Goal: Transaction & Acquisition: Book appointment/travel/reservation

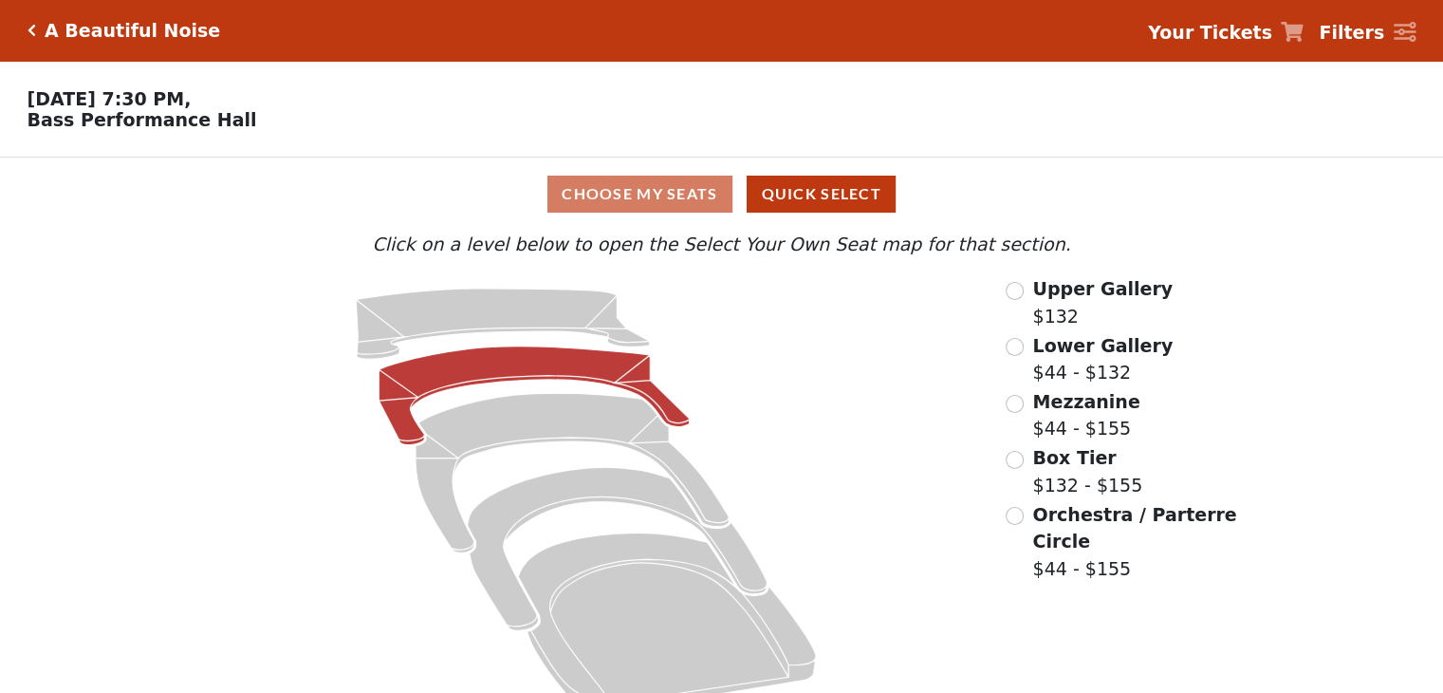
click at [507, 371] on icon at bounding box center [535, 395] width 310 height 99
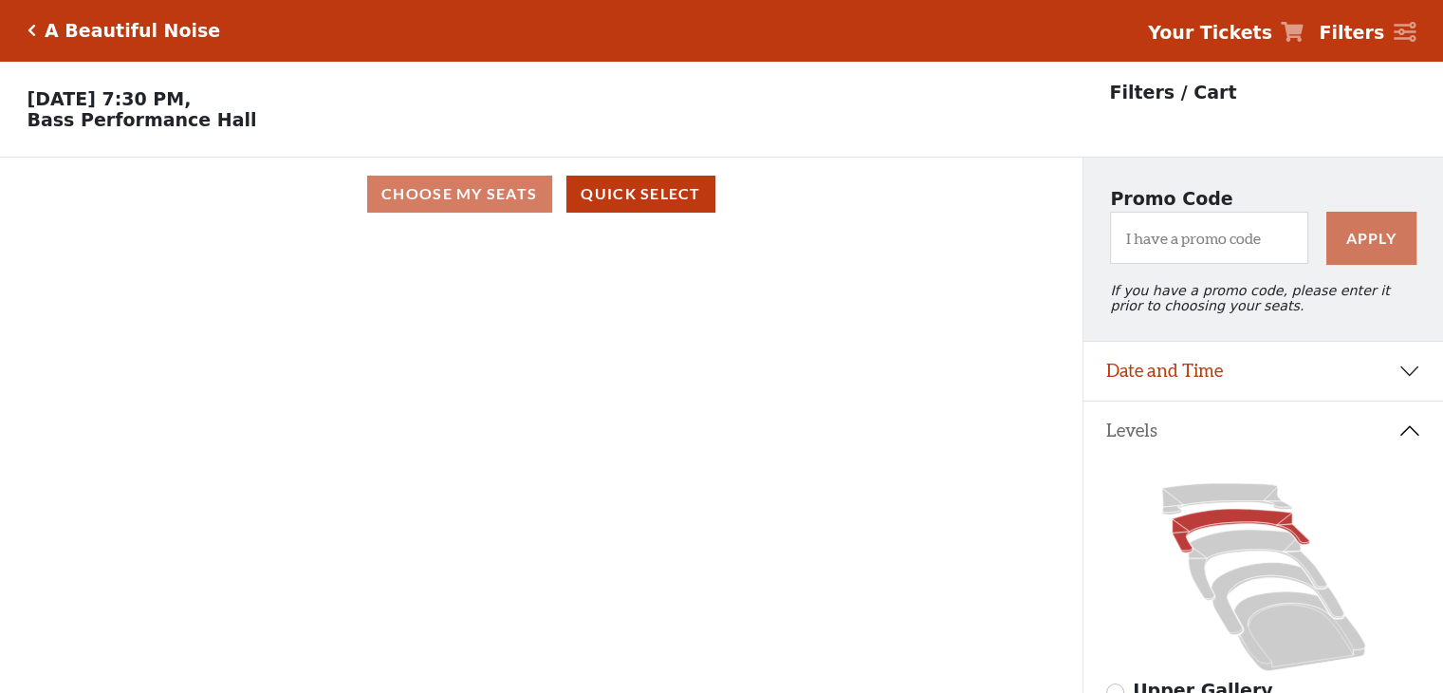
click at [640, 336] on div "Current Level Lower Gallery Click on a level below to open the Select Your Own …" at bounding box center [541, 482] width 1083 height 502
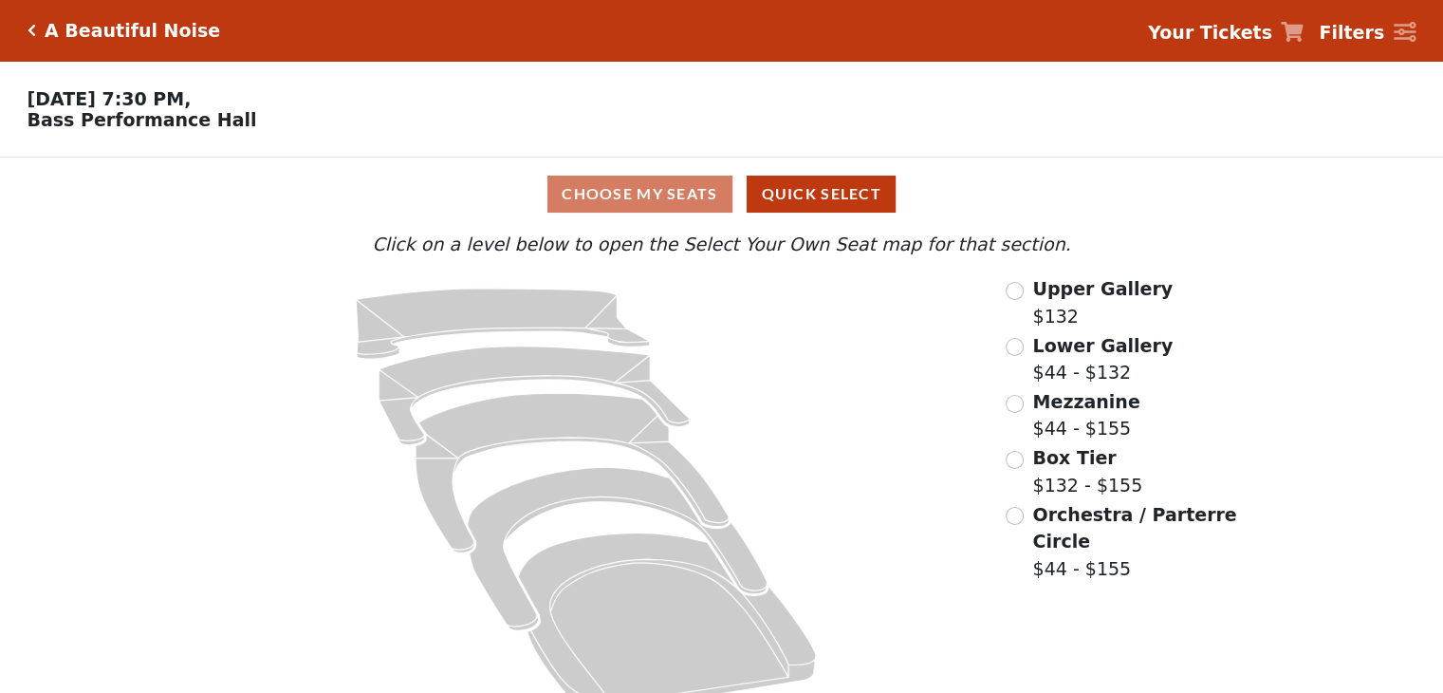
click at [1104, 350] on span "Lower Gallery" at bounding box center [1102, 345] width 140 height 21
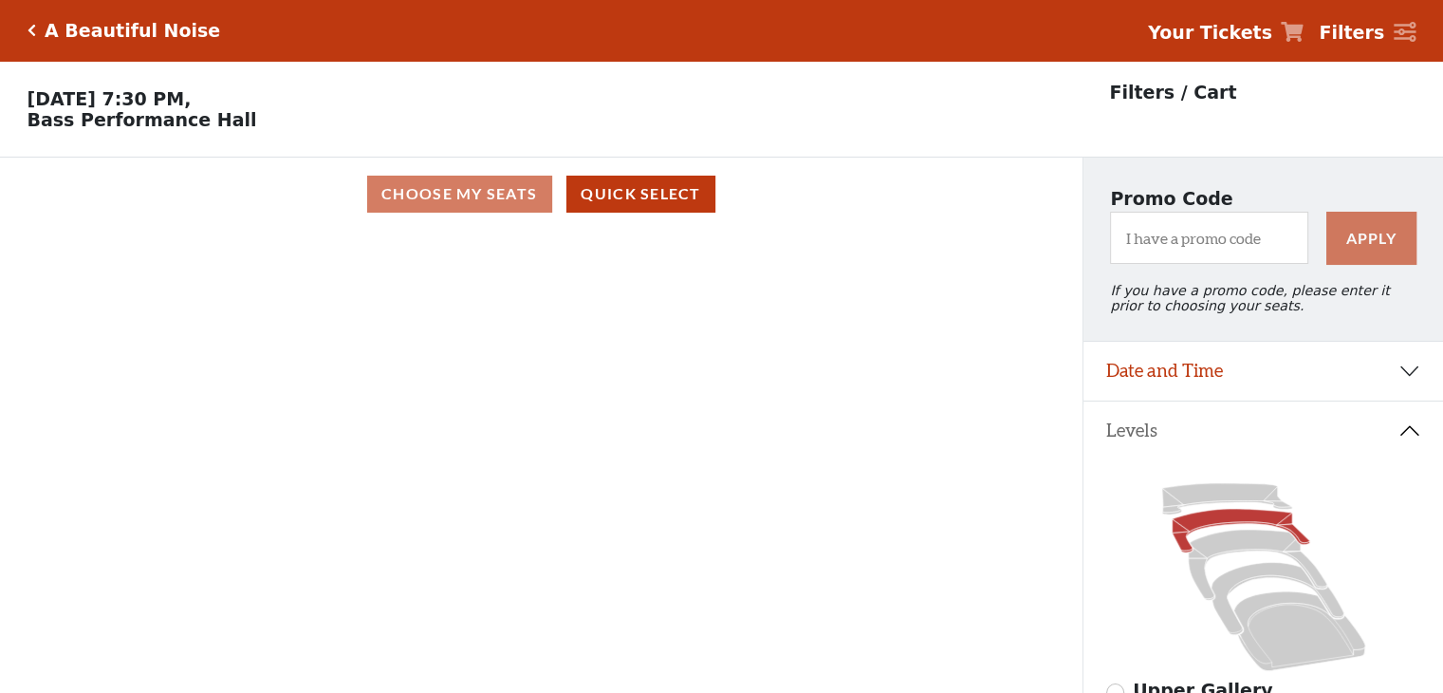
click at [511, 198] on div "Choose My Seats Quick Select" at bounding box center [541, 194] width 1083 height 37
click at [660, 98] on p "[DATE] 7:30 PM, [GEOGRAPHIC_DATA]" at bounding box center [541, 109] width 1083 height 42
click at [455, 187] on div "Choose My Seats Quick Select" at bounding box center [541, 194] width 1083 height 37
click at [608, 100] on p "[DATE] 7:30 PM, [GEOGRAPHIC_DATA]" at bounding box center [541, 109] width 1083 height 42
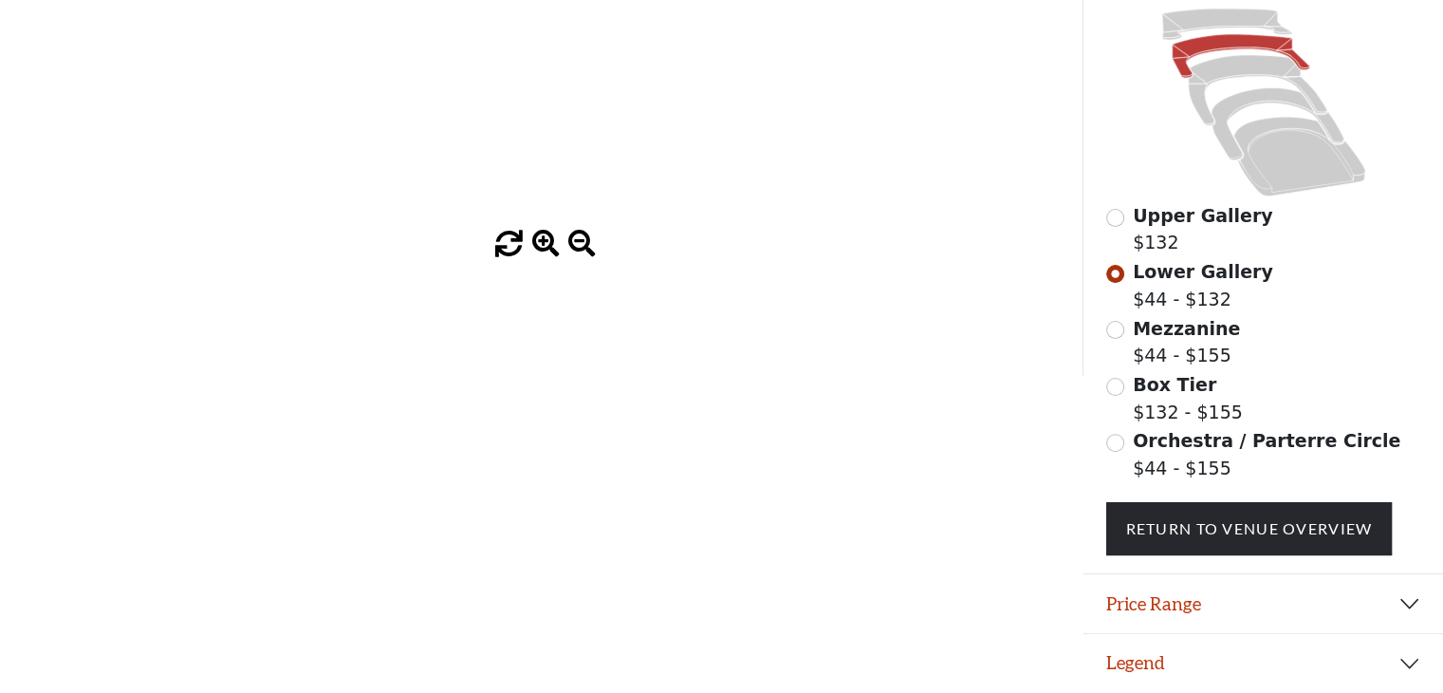
click at [510, 243] on span at bounding box center [509, 245] width 28 height 28
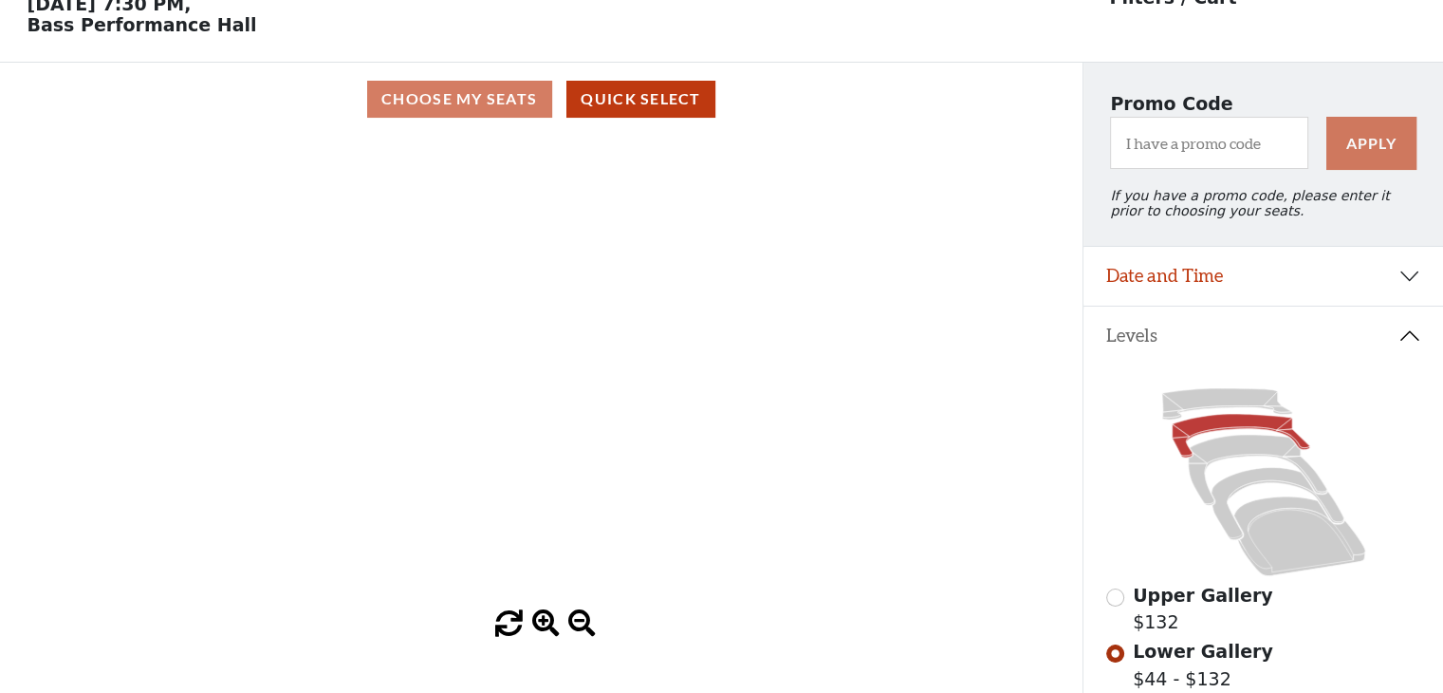
scroll to position [0, 0]
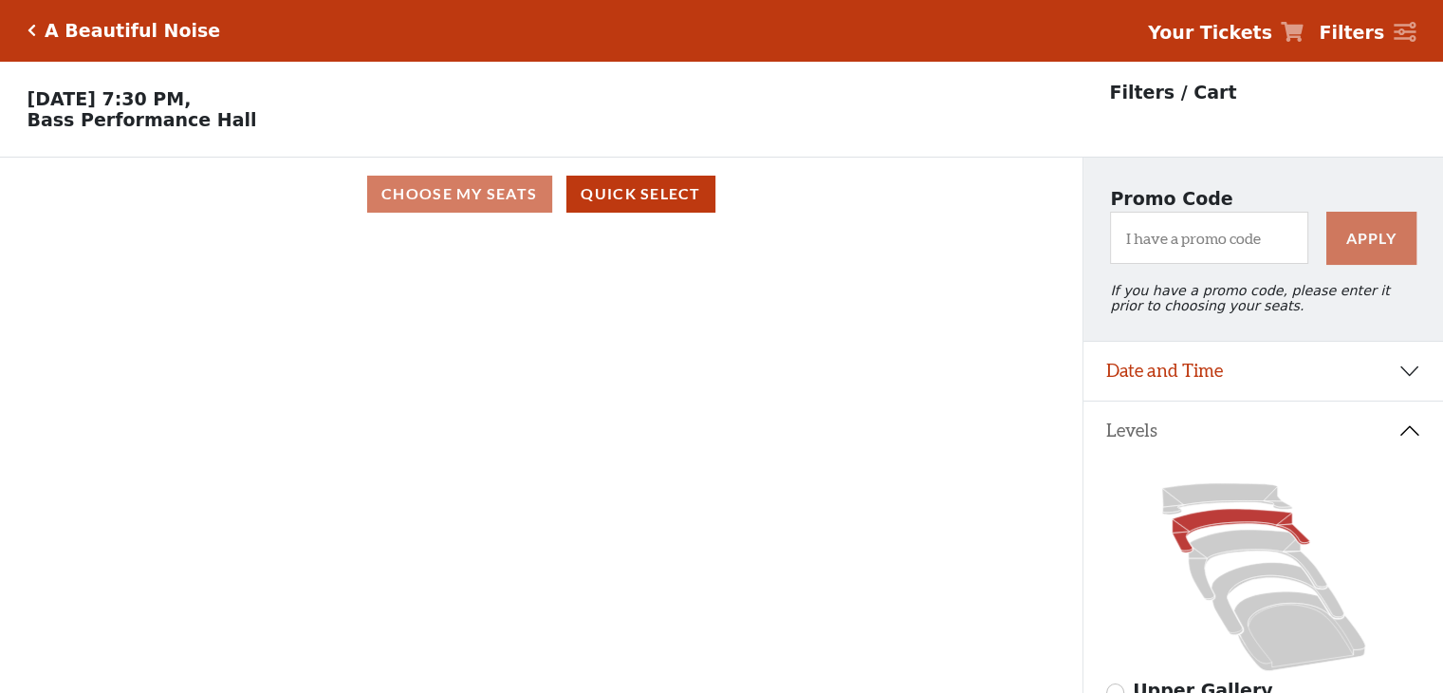
click at [725, 394] on div "Current Level Lower Gallery Click on a level below to open the Select Your Own …" at bounding box center [541, 482] width 1083 height 502
click at [622, 208] on button "Quick Select" at bounding box center [641, 194] width 149 height 37
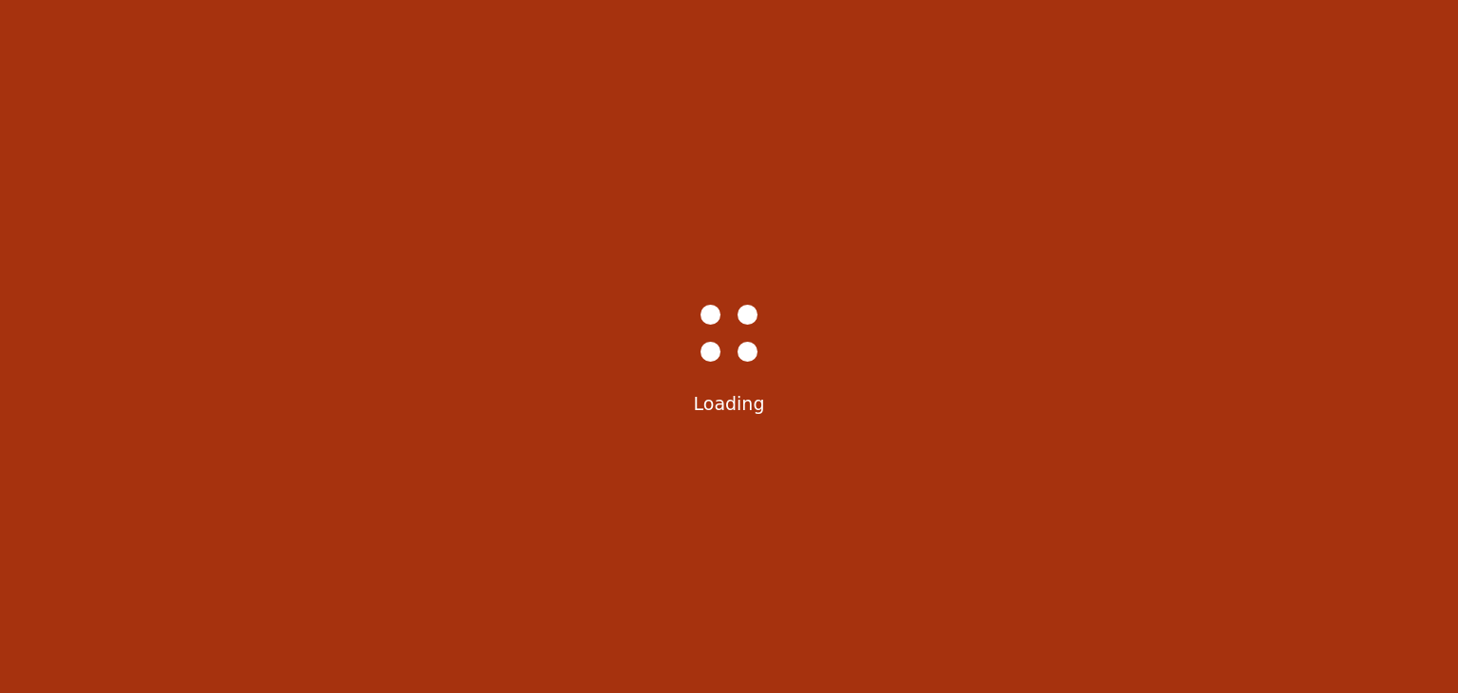
select select "6222"
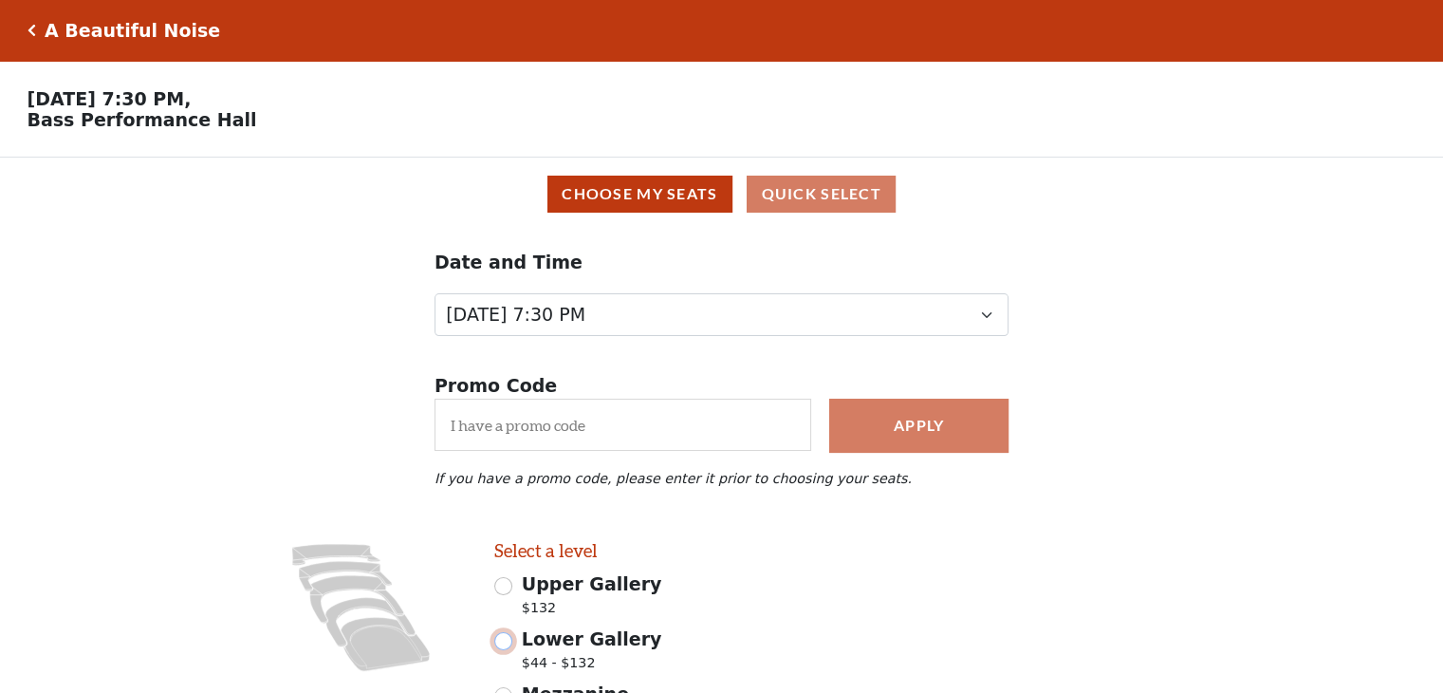
click at [510, 650] on input "Lower Gallery $44 - $132" at bounding box center [503, 641] width 18 height 18
radio input "true"
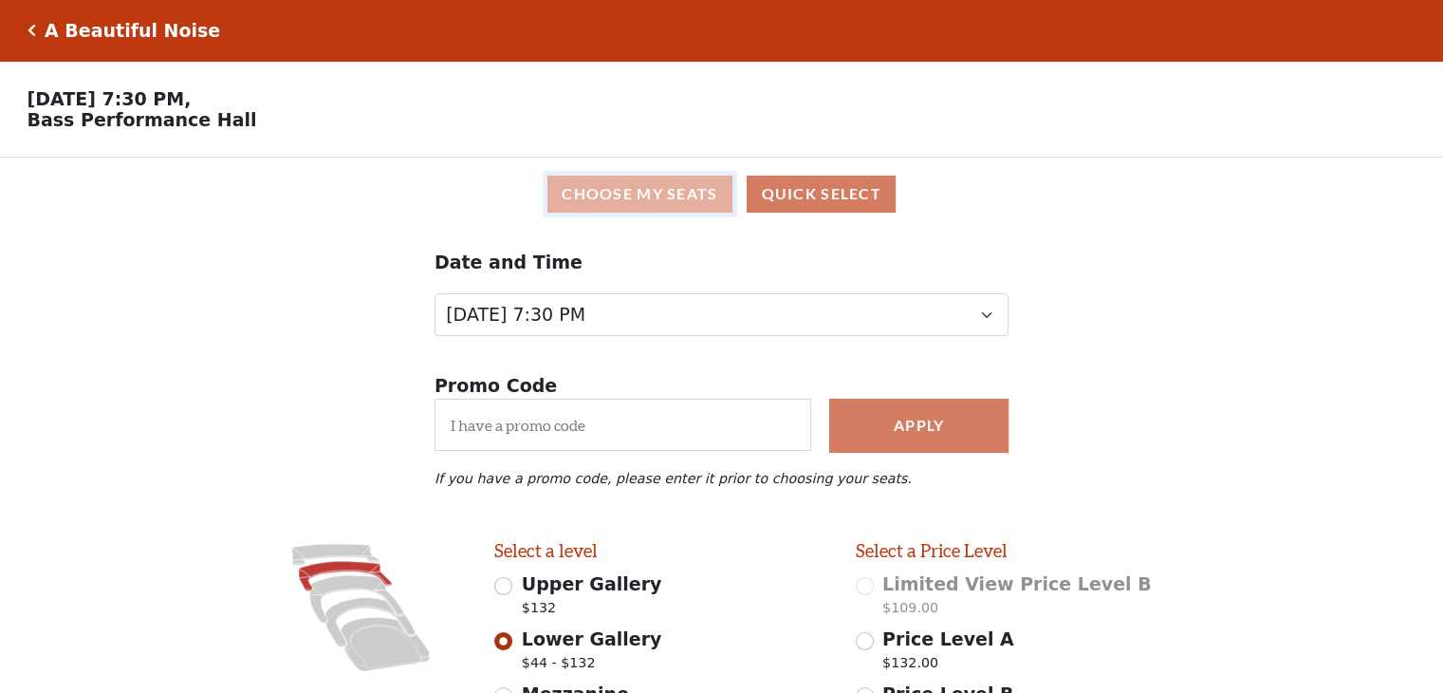
click at [626, 206] on button "Choose My Seats" at bounding box center [640, 194] width 185 height 37
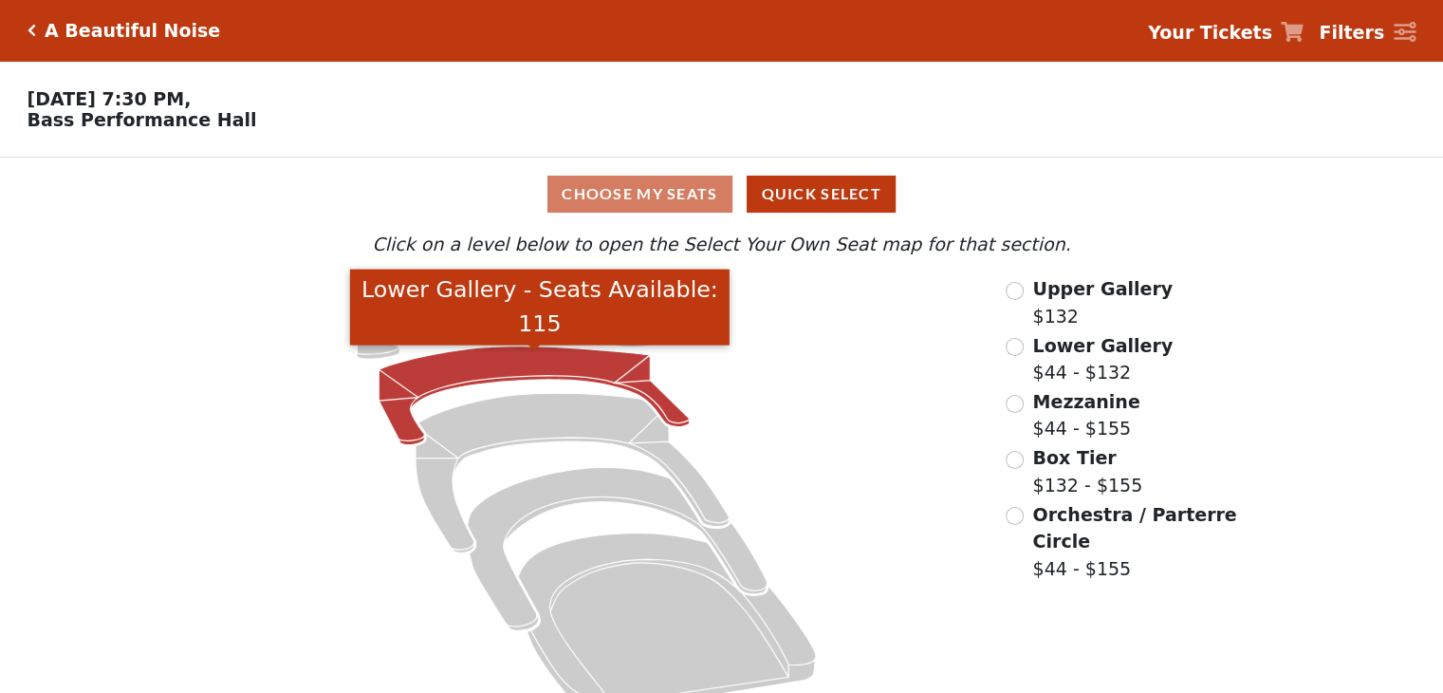
click at [602, 367] on icon "Lower Gallery - Seats Available: 115" at bounding box center [535, 395] width 310 height 99
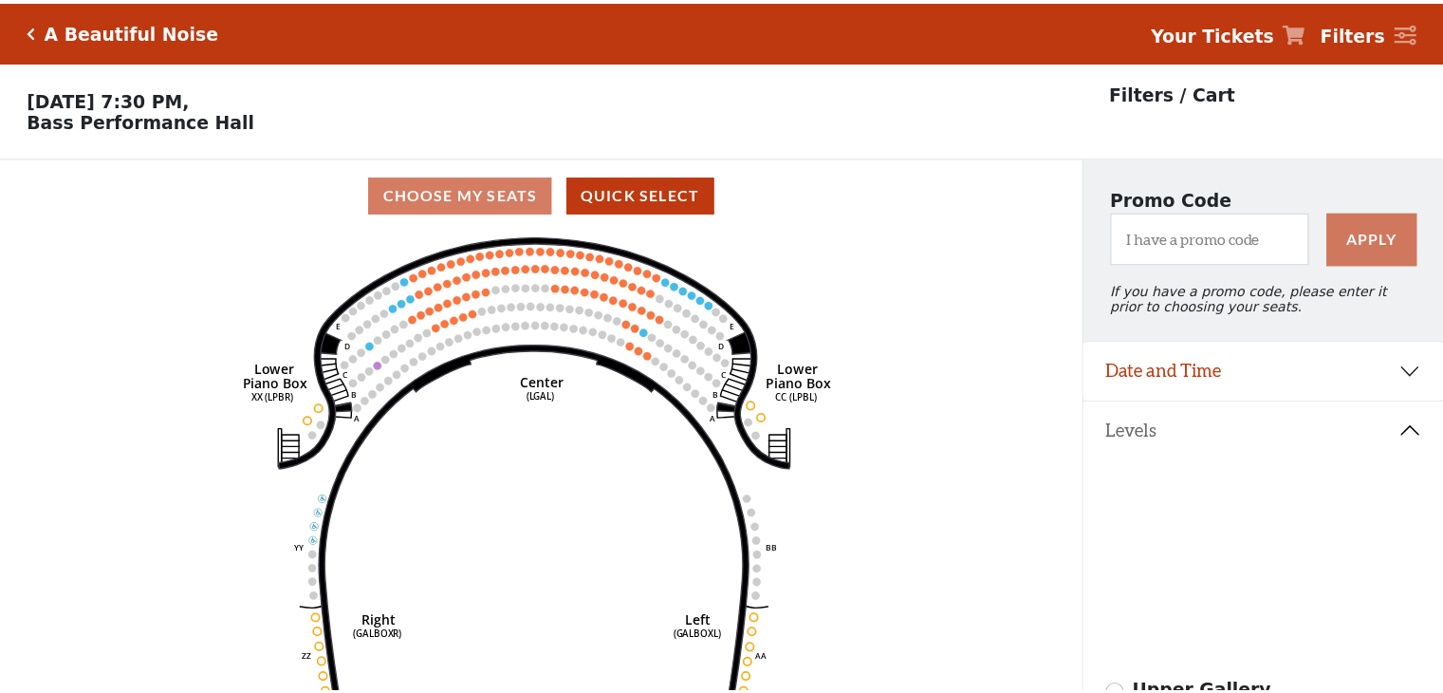
scroll to position [87, 0]
